Goal: Task Accomplishment & Management: Manage account settings

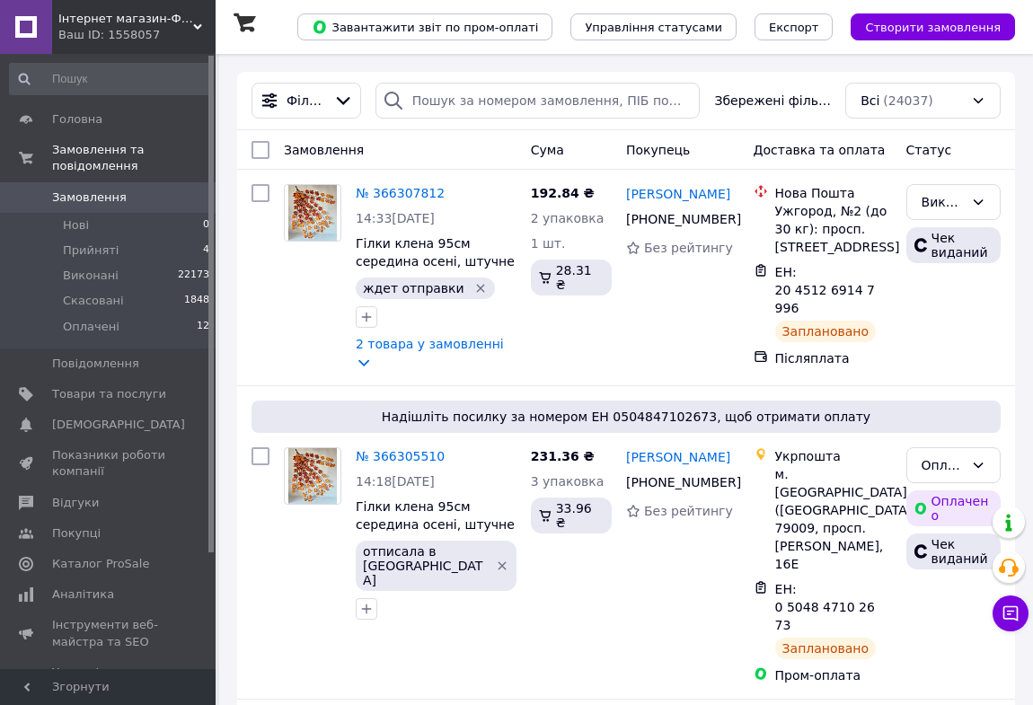
click at [93, 190] on span "Замовлення" at bounding box center [89, 198] width 75 height 16
click at [78, 217] on span "Нові" at bounding box center [76, 225] width 26 height 16
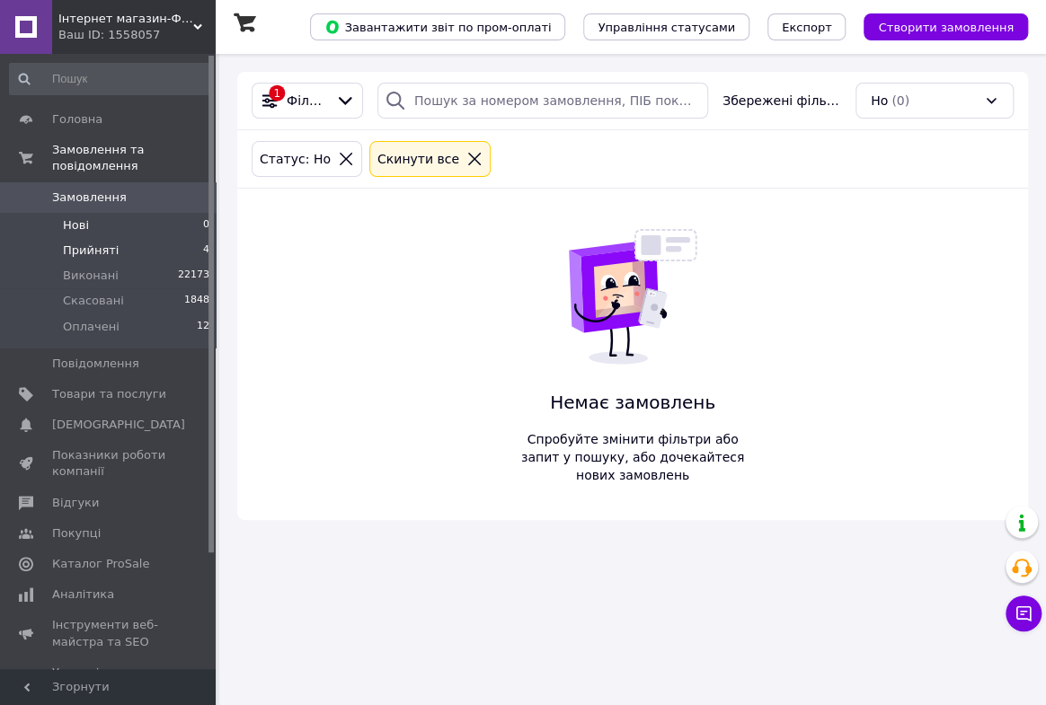
click at [81, 243] on span "Прийняті" at bounding box center [91, 251] width 56 height 16
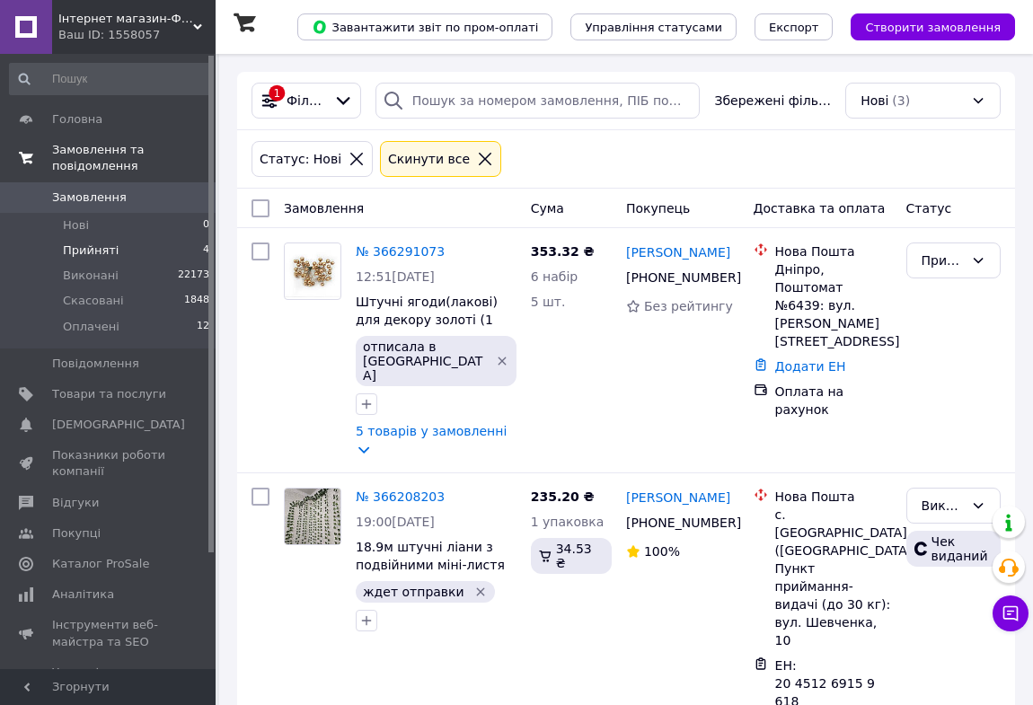
click at [126, 146] on span "Замовлення та повідомлення" at bounding box center [134, 158] width 164 height 32
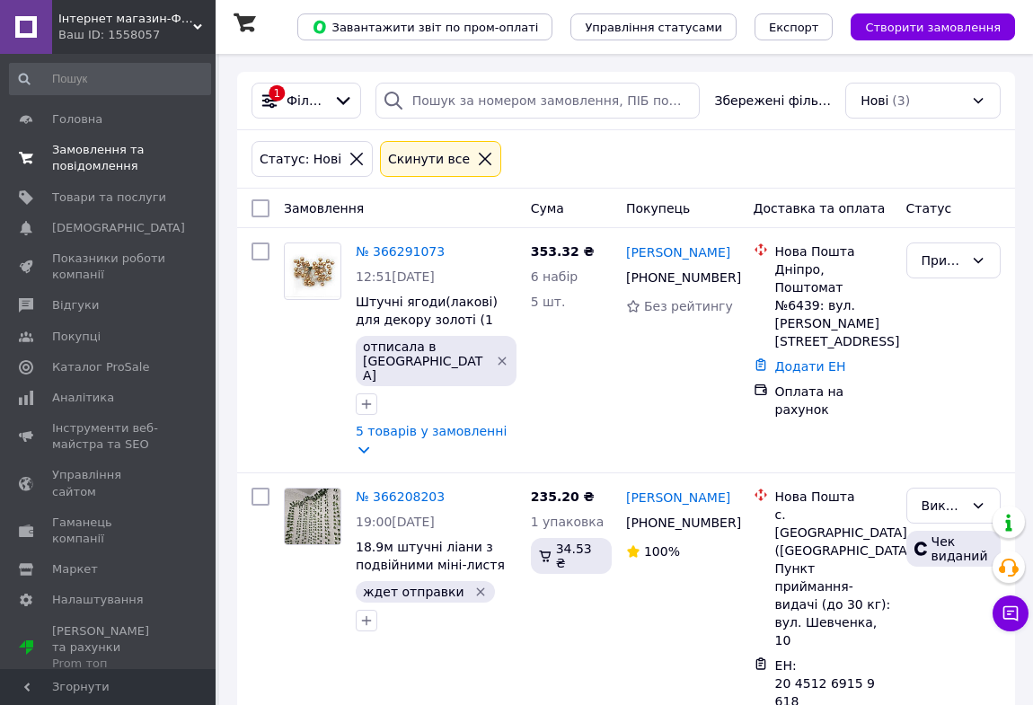
click at [125, 148] on span "Замовлення та повідомлення" at bounding box center [109, 158] width 114 height 32
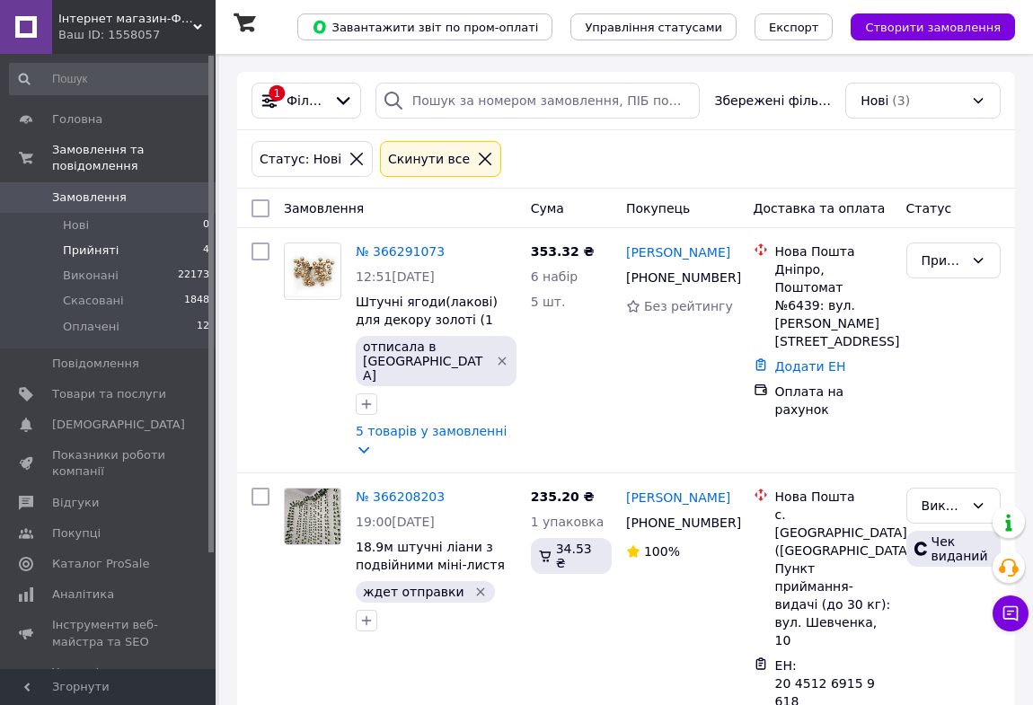
click at [102, 190] on span "Замовлення" at bounding box center [89, 198] width 75 height 16
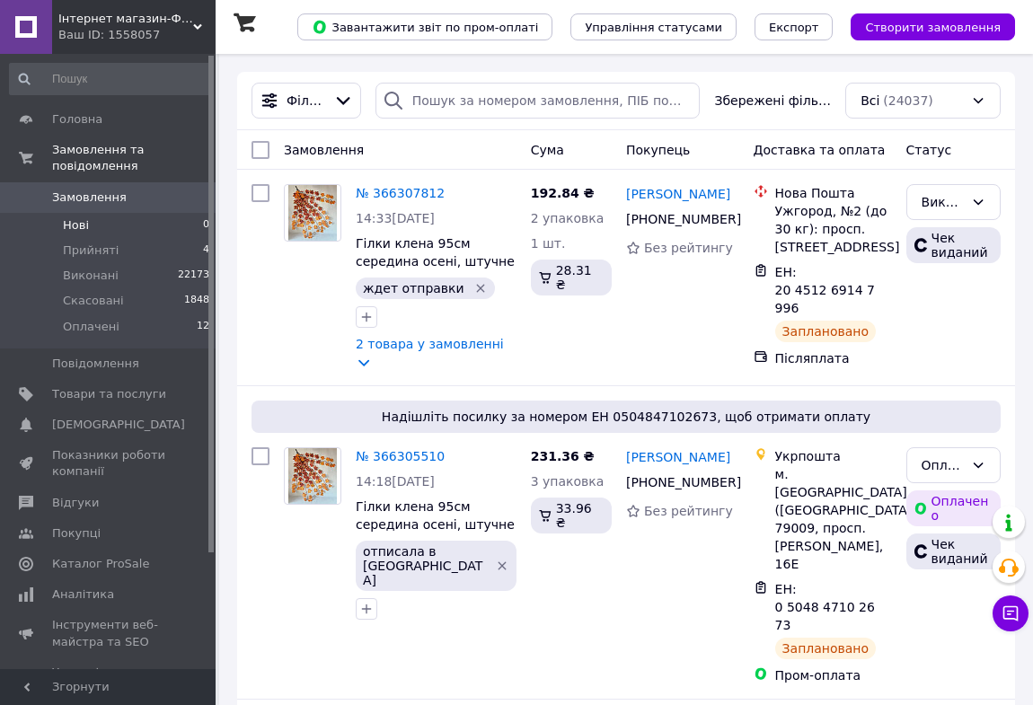
click at [76, 217] on span "Нові" at bounding box center [76, 225] width 26 height 16
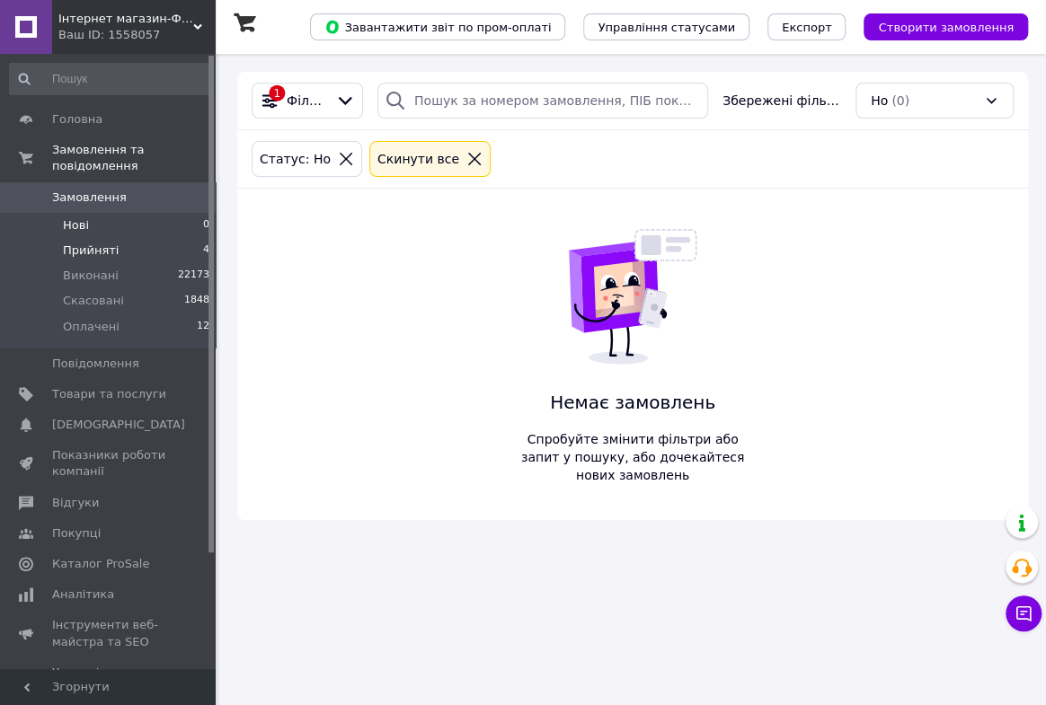
click at [82, 243] on span "Прийняті" at bounding box center [91, 251] width 56 height 16
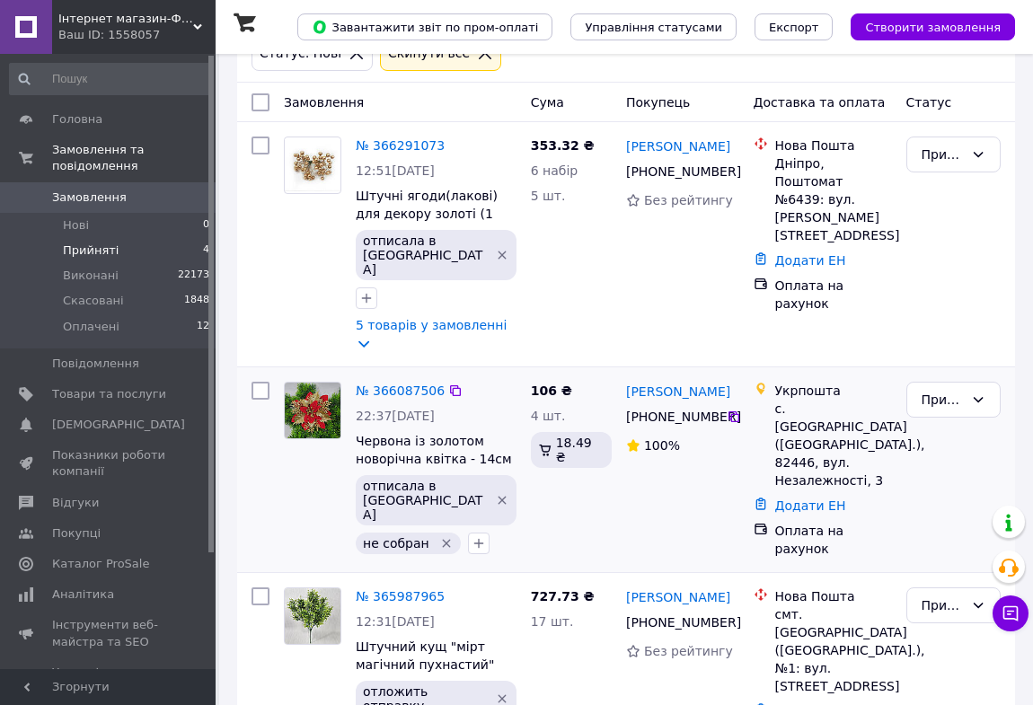
scroll to position [119, 0]
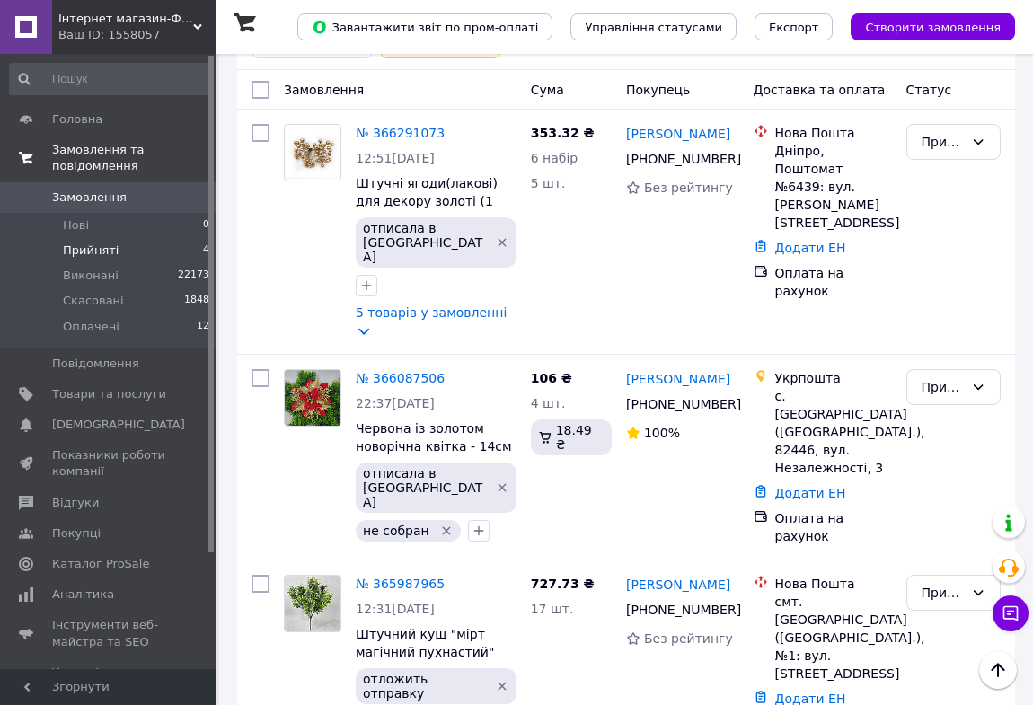
click at [102, 147] on span "Замовлення та повідомлення" at bounding box center [134, 158] width 164 height 32
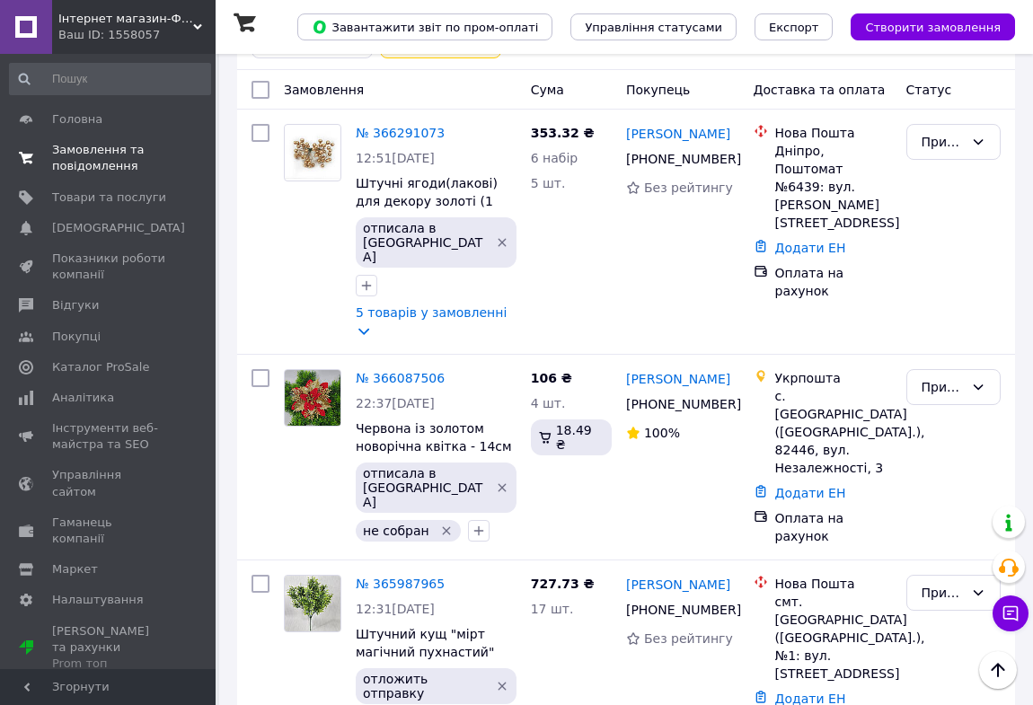
click at [102, 147] on span "Замовлення та повідомлення" at bounding box center [109, 158] width 114 height 32
